Goal: Navigation & Orientation: Find specific page/section

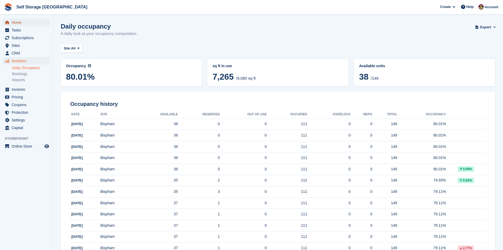
click at [21, 22] on span "Home" at bounding box center [28, 22] width 32 height 7
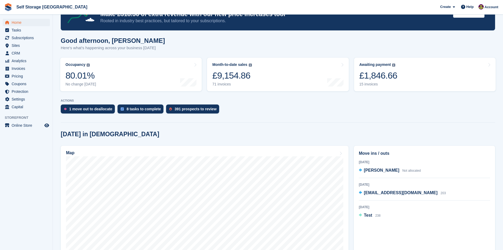
scroll to position [53, 0]
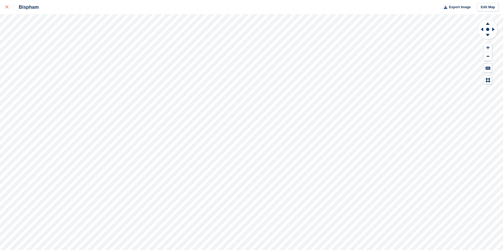
click at [6, 7] on icon at bounding box center [6, 6] width 3 height 3
